Goal: Task Accomplishment & Management: Use online tool/utility

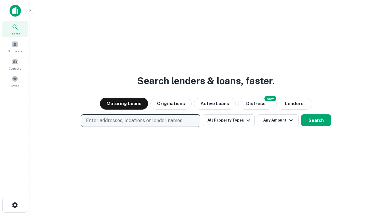
click at [140, 121] on p "Enter addresses, locations or lender names" at bounding box center [134, 120] width 96 height 7
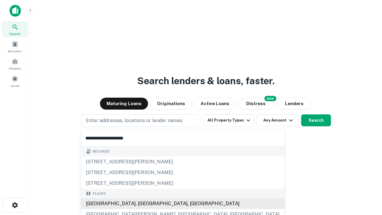
click at [143, 204] on div "[GEOGRAPHIC_DATA], [GEOGRAPHIC_DATA], [GEOGRAPHIC_DATA]" at bounding box center [182, 203] width 203 height 11
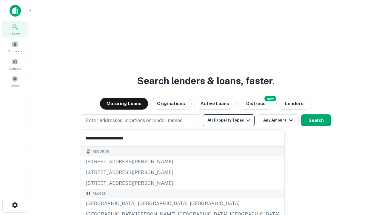
click at [229, 120] on button "All Property Types" at bounding box center [229, 120] width 52 height 12
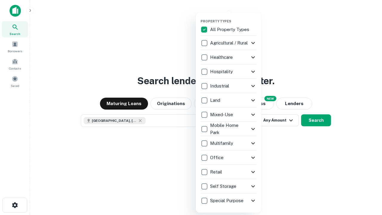
click at [233, 17] on button "button" at bounding box center [234, 17] width 66 height 0
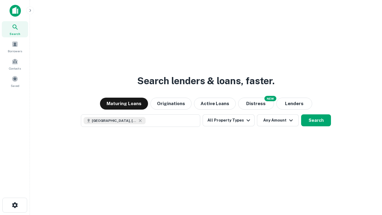
scroll to position [10, 0]
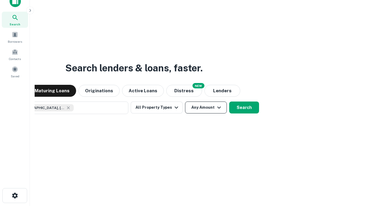
click at [185, 102] on button "Any Amount" at bounding box center [206, 108] width 42 height 12
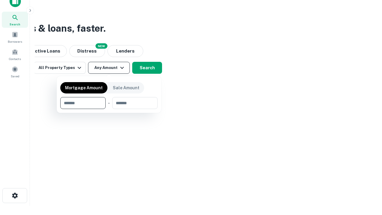
type input "*******"
click at [109, 109] on button "button" at bounding box center [108, 109] width 97 height 0
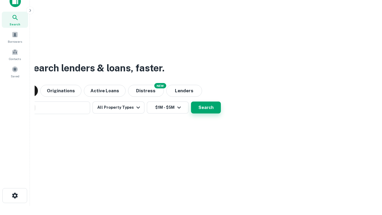
click at [191, 102] on button "Search" at bounding box center [206, 108] width 30 height 12
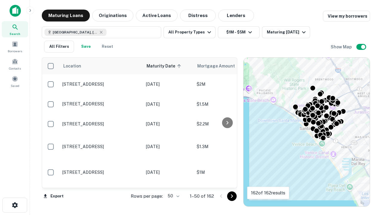
click at [173, 196] on body "Search Borrowers Contacts Saved Maturing Loans Originations Active Loans Distre…" at bounding box center [191, 107] width 382 height 215
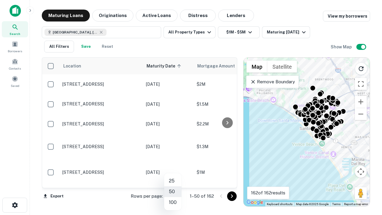
click at [173, 181] on li "25" at bounding box center [172, 181] width 17 height 11
